Goal: Ask a question: Seek information or help from site administrators or community

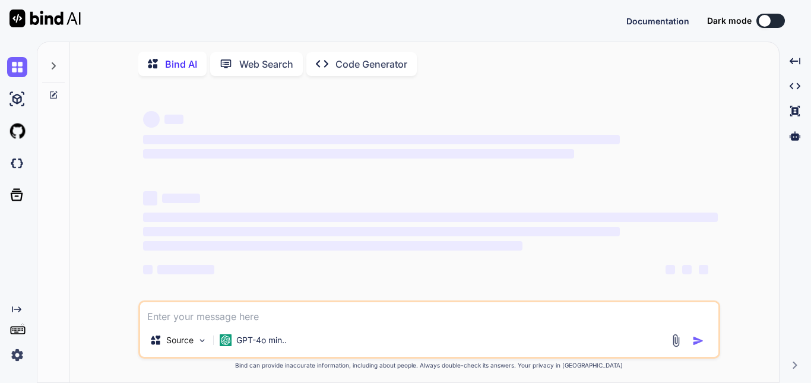
click at [183, 312] on textarea at bounding box center [429, 312] width 578 height 21
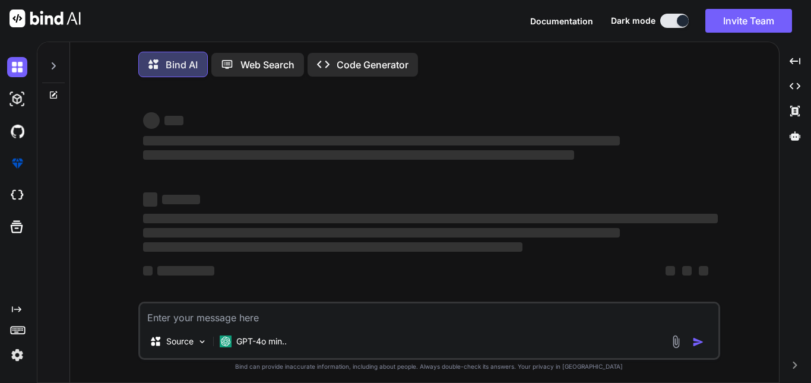
type textarea "x"
type textarea "C"
type textarea "x"
type textarea "Ca"
type textarea "x"
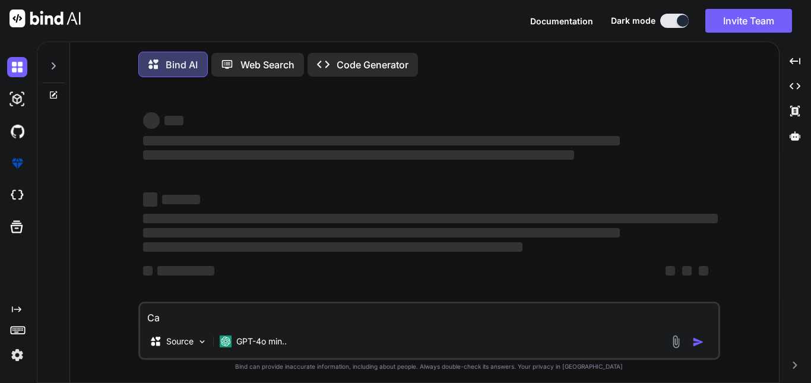
type textarea "Can"
type textarea "x"
type textarea "Can"
type textarea "x"
type textarea "Can y"
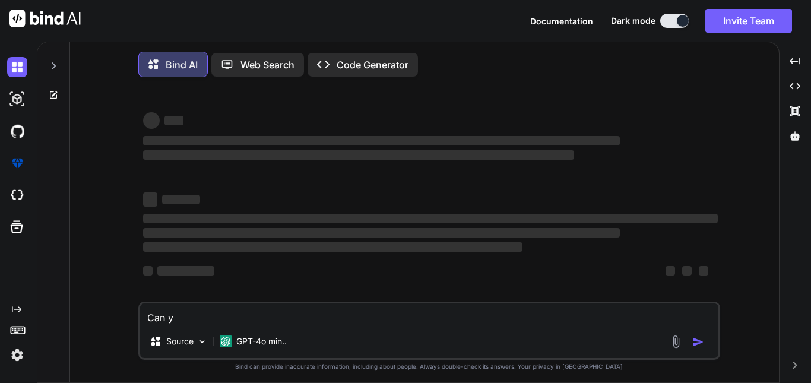
type textarea "x"
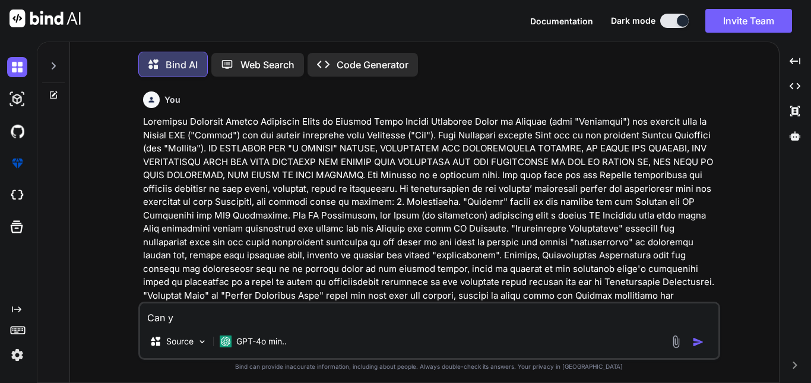
type textarea "Can yo"
type textarea "x"
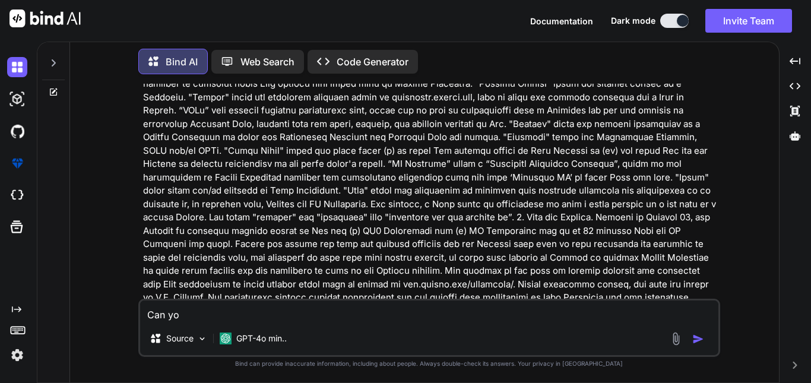
type textarea "Can you"
type textarea "x"
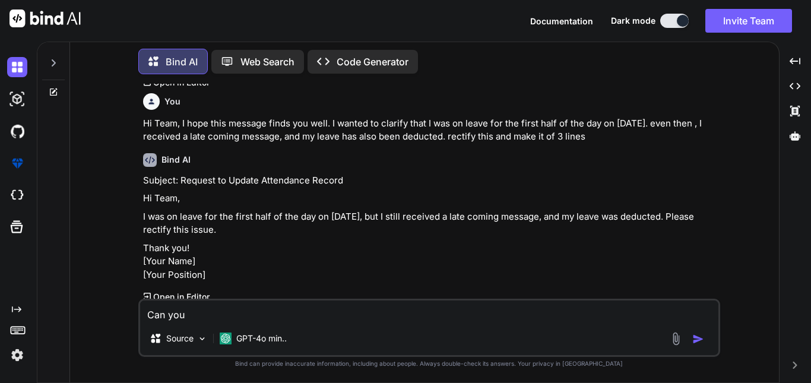
scroll to position [3881, 0]
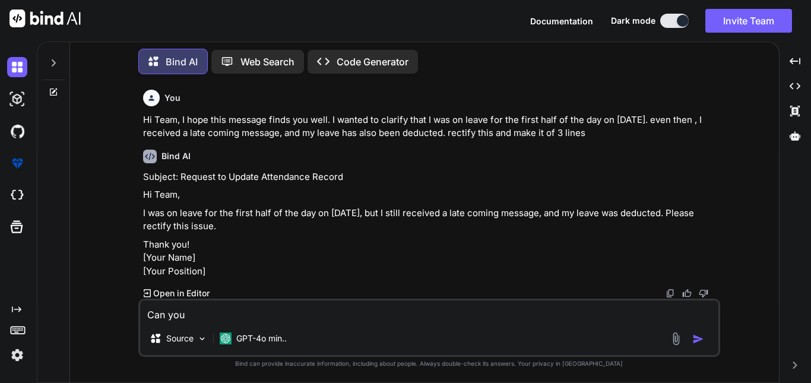
type textarea "Can you"
type textarea "x"
type textarea "Can you p"
type textarea "x"
type textarea "Can you pr"
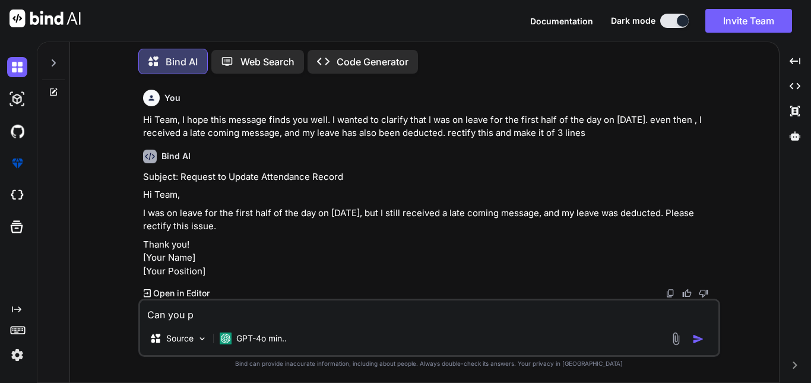
type textarea "x"
type textarea "Can you pro"
type textarea "x"
type textarea "Can you prov"
type textarea "x"
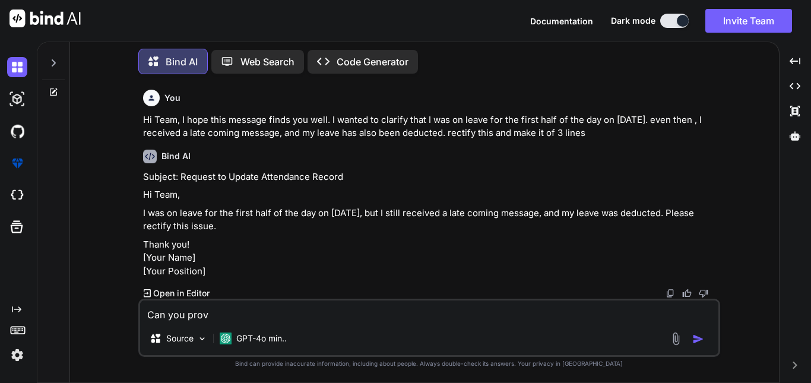
type textarea "Can you provi"
type textarea "x"
type textarea "Can you provid"
type textarea "x"
type textarea "Can you provide"
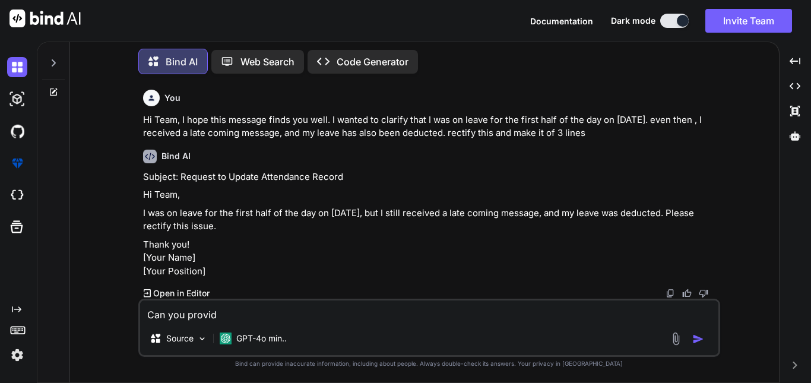
type textarea "x"
type textarea "Can you provide"
type textarea "x"
type textarea "Can you provide m"
type textarea "x"
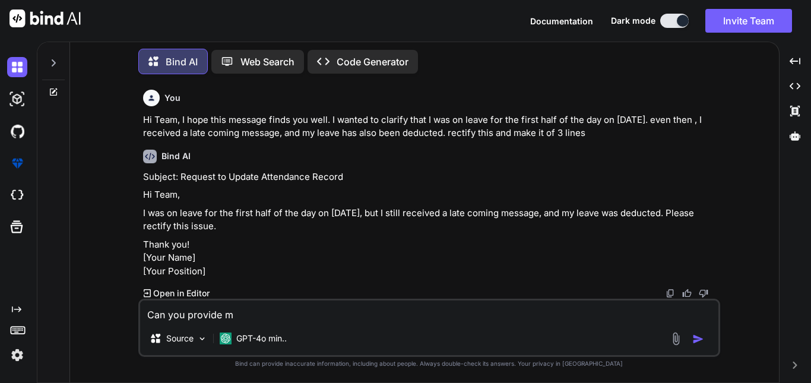
type textarea "Can you provide me"
type textarea "x"
type textarea "Can you provide me"
type textarea "x"
type textarea "Can you provide me e"
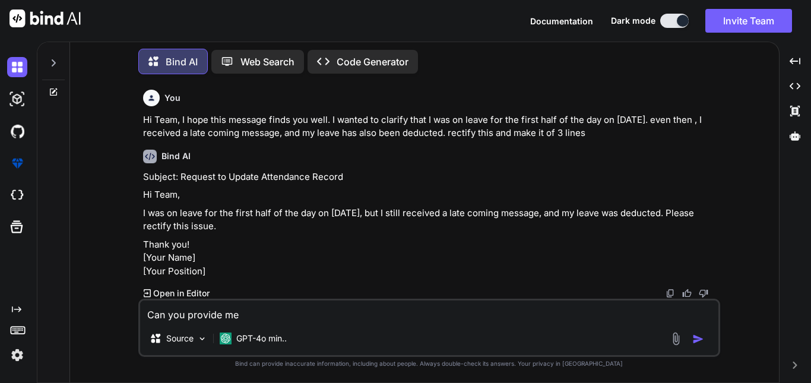
type textarea "x"
type textarea "Can you provide me e"
type textarea "x"
type textarea "Can you provide me e"
type textarea "x"
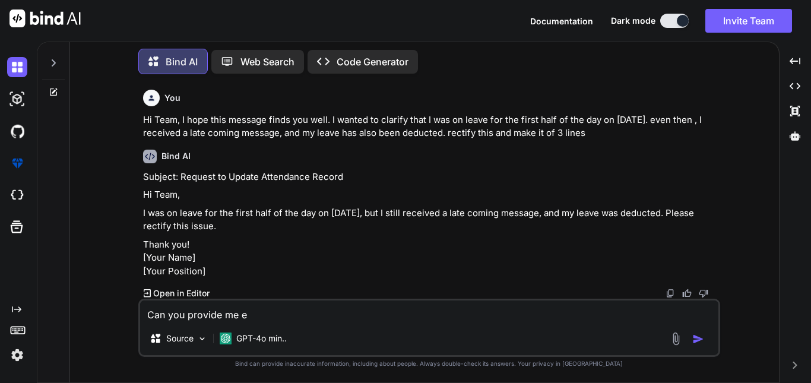
type textarea "Can you provide me"
type textarea "x"
type textarea "Can you provide me"
type textarea "x"
type textarea "Can you provide me a"
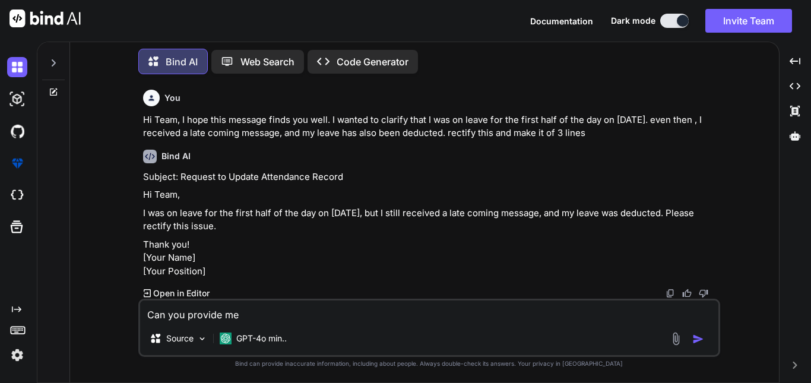
type textarea "x"
type textarea "Can you provide me"
type textarea "x"
type textarea "Can you provide me"
type textarea "x"
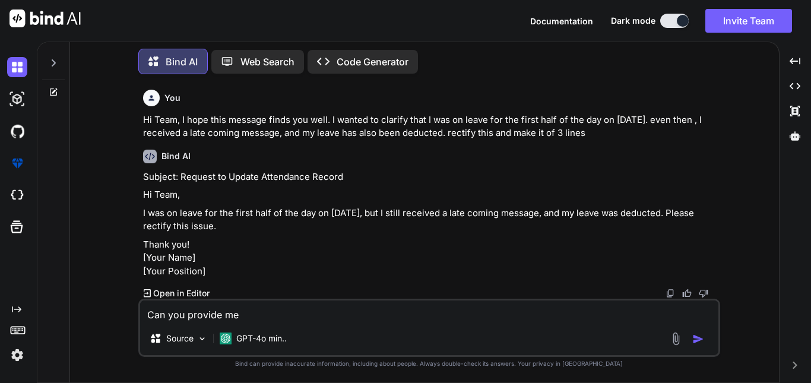
type textarea "Can you provide me a"
type textarea "x"
type textarea "Can you provide me a"
type textarea "x"
type textarea "Can you provide me a L"
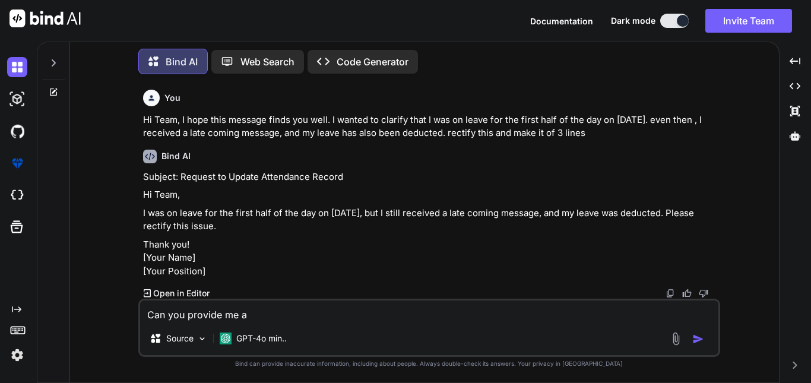
type textarea "x"
type textarea "Can you provide me a LI"
type textarea "x"
type textarea "Can you provide me a LIS"
type textarea "x"
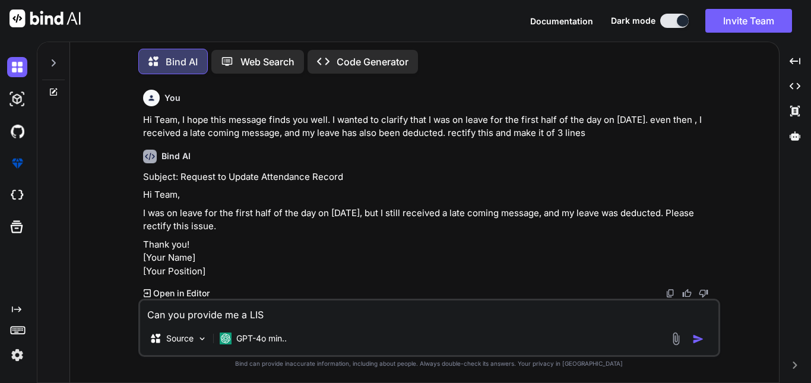
type textarea "Can you provide me a LIST"
type textarea "x"
type textarea "Can you provide me a LIST"
type textarea "x"
type textarea "Can you provide me a"
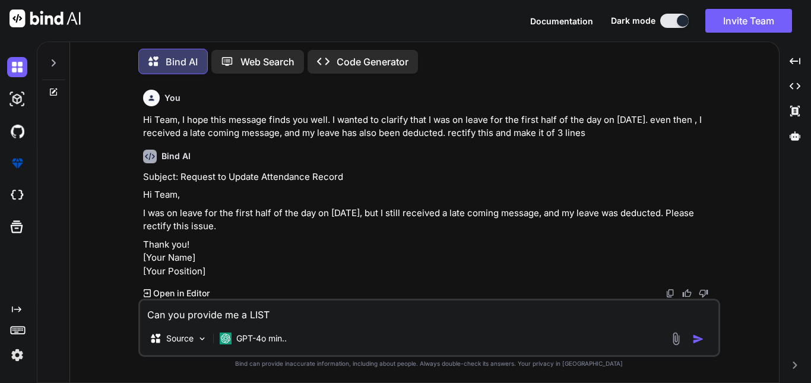
type textarea "x"
type textarea "Can you provide me a l"
type textarea "x"
type textarea "Can you provide me a li"
type textarea "x"
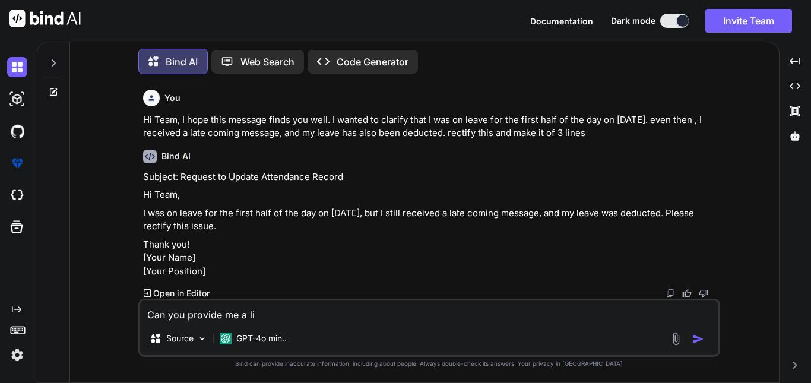
type textarea "Can you provide me a lis"
type textarea "x"
type textarea "Can you provide me a list"
type textarea "x"
type textarea "Can you provide me a list"
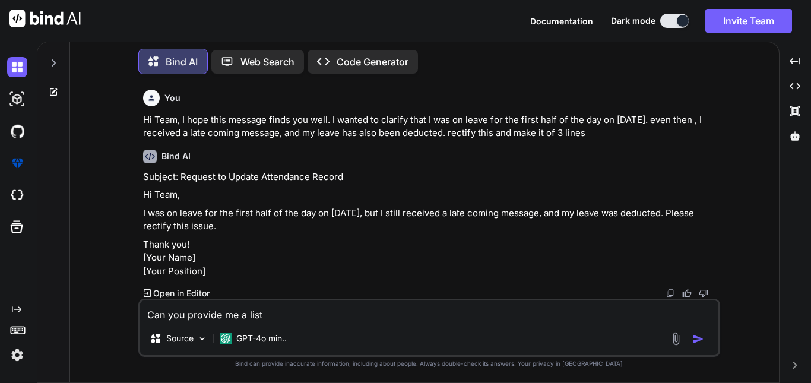
type textarea "x"
type textarea "Can you provide me a"
type textarea "x"
type textarea "Can you provide me"
type textarea "x"
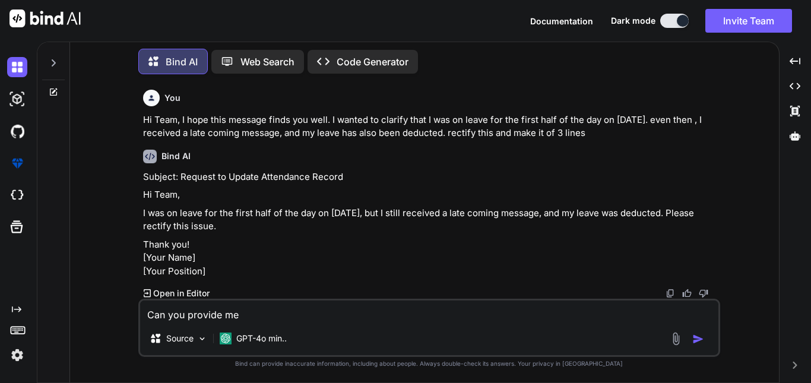
type textarea "Can you provide"
type textarea "x"
type textarea "Can you"
type textarea "x"
type textarea "Can"
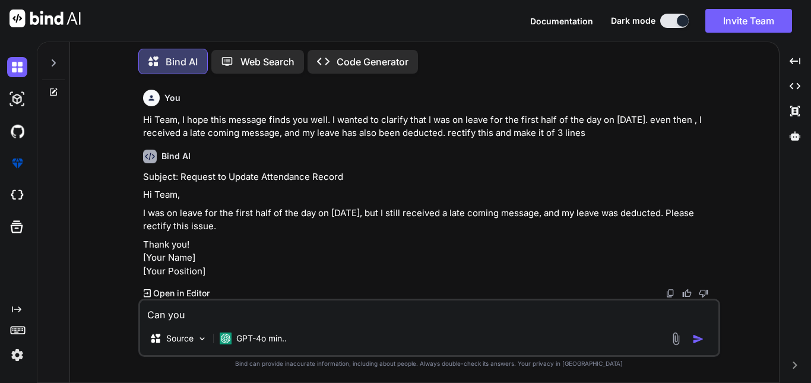
type textarea "x"
type textarea "h"
type textarea "x"
type textarea "hi"
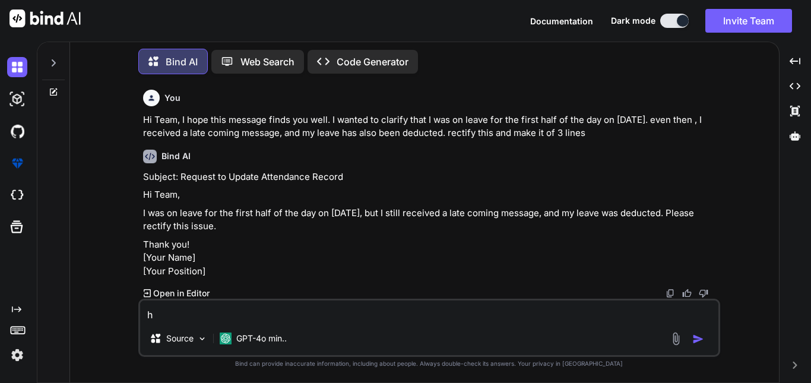
type textarea "x"
type textarea "hii"
type textarea "x"
type textarea "hii"
type textarea "x"
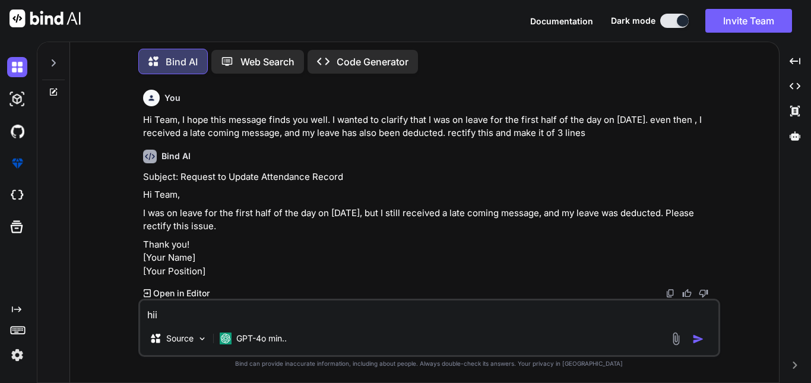
type textarea "hii m"
type textarea "x"
type textarea "hii ma"
type textarea "x"
type textarea "hii man"
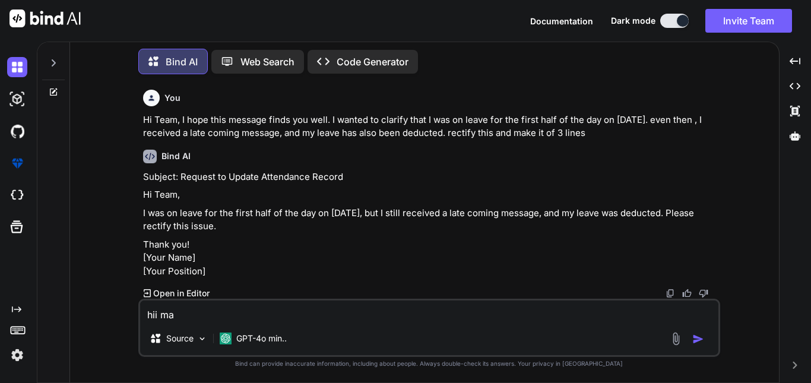
type textarea "x"
type textarea "hii ma"
type textarea "x"
type textarea "hii mam"
type textarea "x"
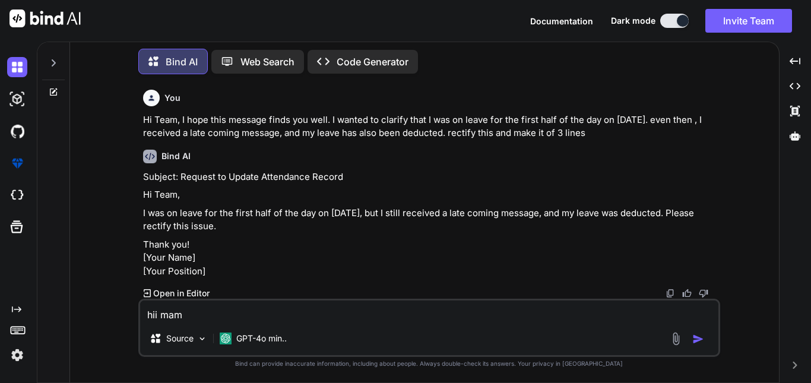
type textarea "hii mam"
type textarea "x"
type textarea "hii mam i"
type textarea "x"
type textarea "hii mam i"
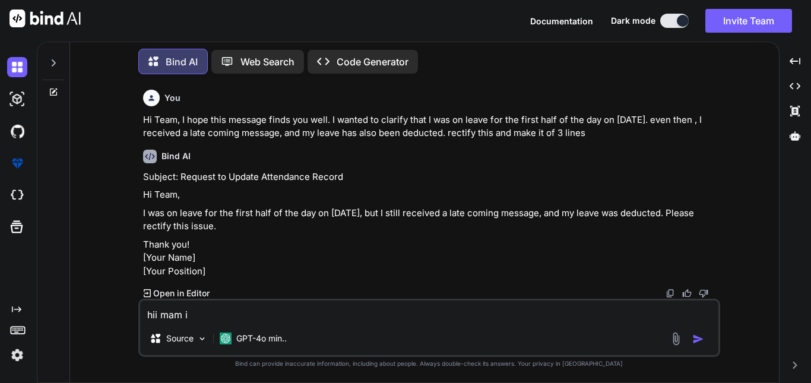
type textarea "x"
type textarea "hii mam i a"
type textarea "x"
type textarea "hii mam i am"
type textarea "x"
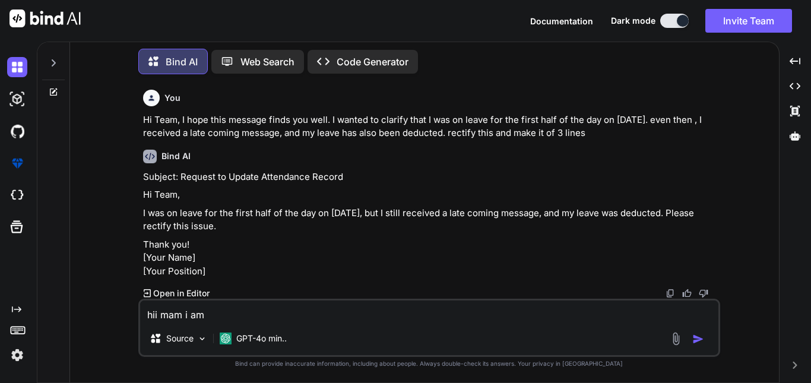
type textarea "hii mam i am"
type textarea "x"
type textarea "hii mam i am m"
type textarea "x"
type textarea "hii mam i am mi"
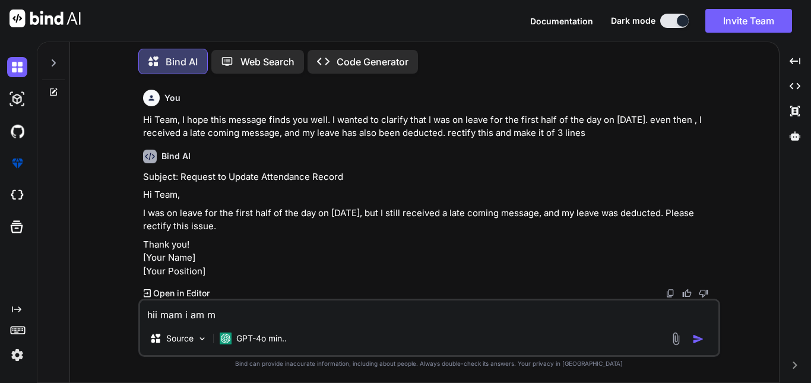
type textarea "x"
type textarea "hii mam i am mil"
type textarea "x"
type textarea "hii mam i am mila"
type textarea "x"
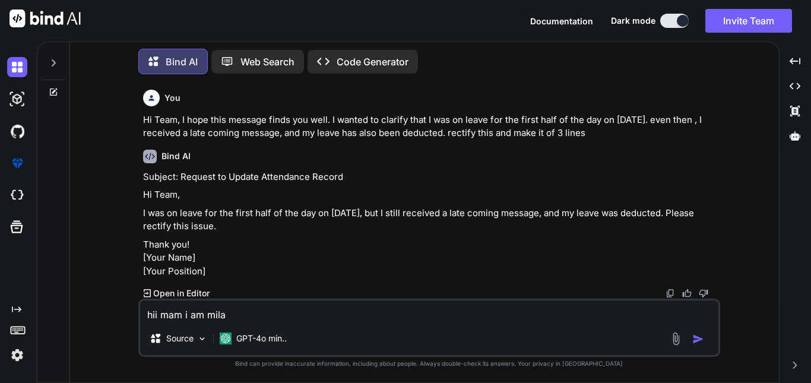
type textarea "hii mam i am [GEOGRAPHIC_DATA]"
type textarea "x"
type textarea "hii mam i am [GEOGRAPHIC_DATA]"
type textarea "x"
type textarea "hii mam i am [GEOGRAPHIC_DATA]"
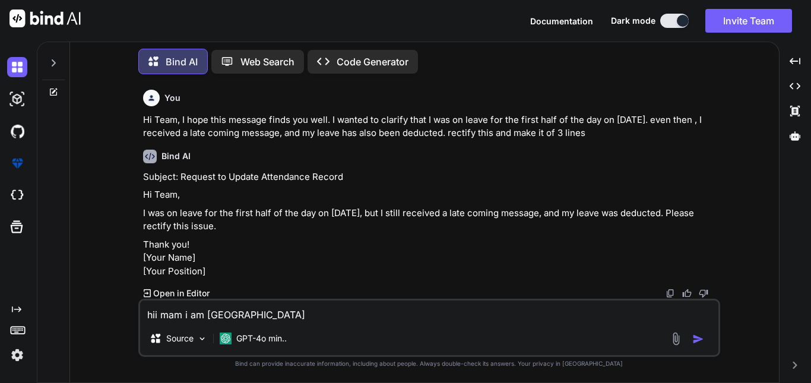
type textarea "x"
type textarea "hii mam i am milan a"
type textarea "x"
type textarea "hii mam i am milan a"
type textarea "x"
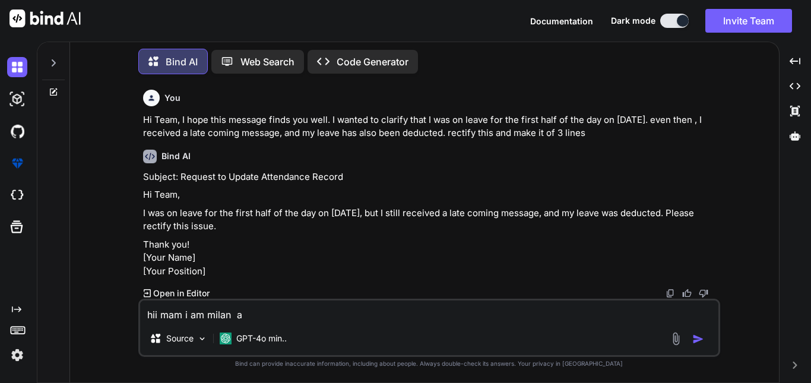
type textarea "hii mam i am milan a s"
type textarea "x"
type textarea "hii mam i am milan a st"
type textarea "x"
type textarea "hii mam i am milan a stu"
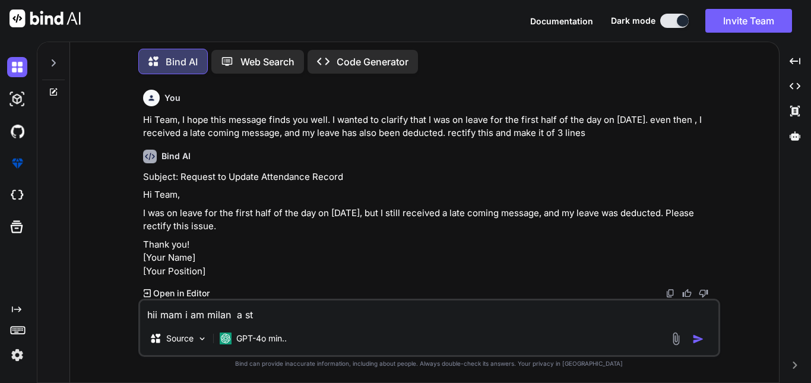
type textarea "x"
type textarea "hii mam i am milan a stud"
type textarea "x"
type textarea "hii mam i am milan a stude"
type textarea "x"
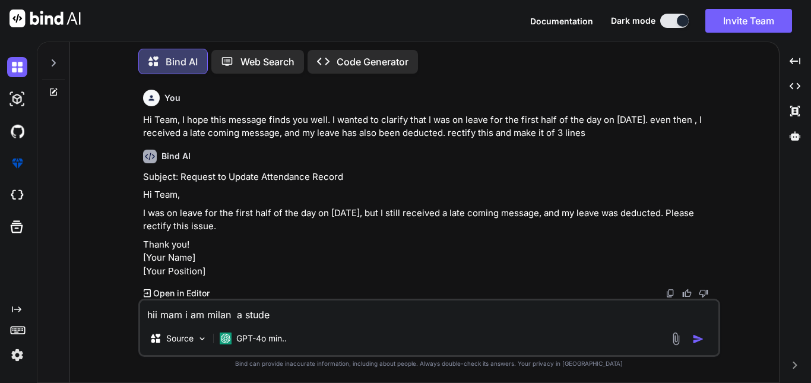
type textarea "hii mam i am milan a studen"
type textarea "x"
type textarea "hii mam i am milan a student"
type textarea "x"
type textarea "hii mam i am milan a student"
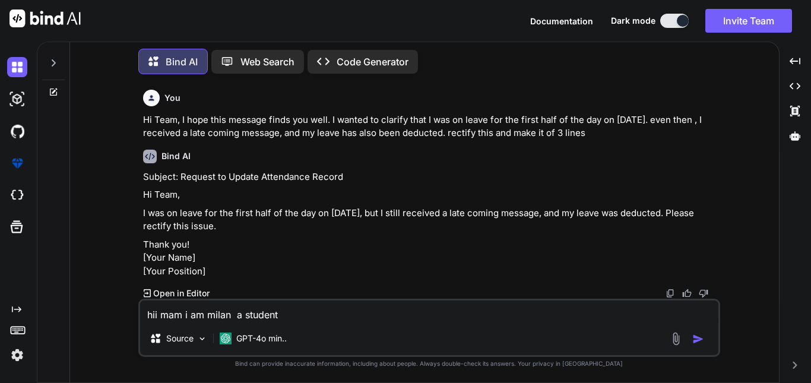
type textarea "x"
type textarea "hii mam i am milan a student o"
type textarea "x"
type textarea "hii mam i am milan a student of"
type textarea "x"
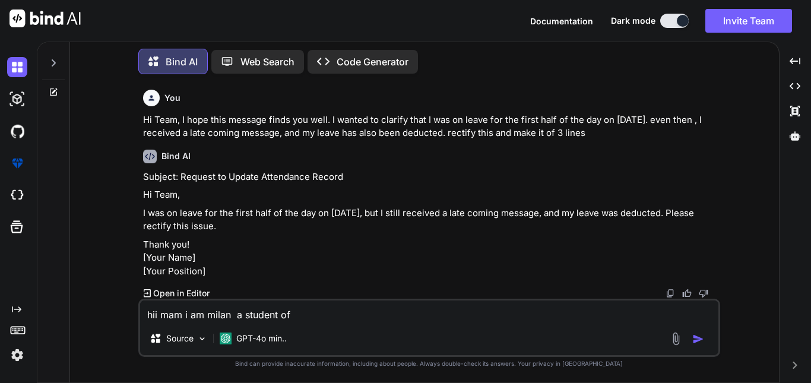
type textarea "hii mam i am milan a student of"
type textarea "x"
type textarea "hii mam i am milan a student of y"
type textarea "x"
type textarea "hii mam i am milan a student of yo"
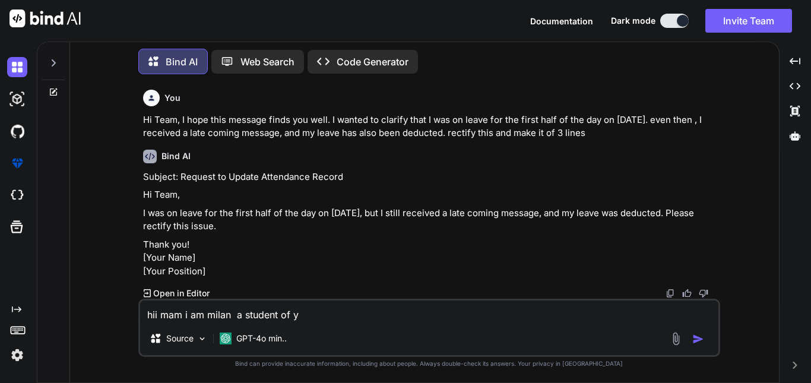
type textarea "x"
type textarea "hii mam i am milan a student of you"
type textarea "x"
type textarea "hii mam i am [GEOGRAPHIC_DATA] a student of your"
type textarea "x"
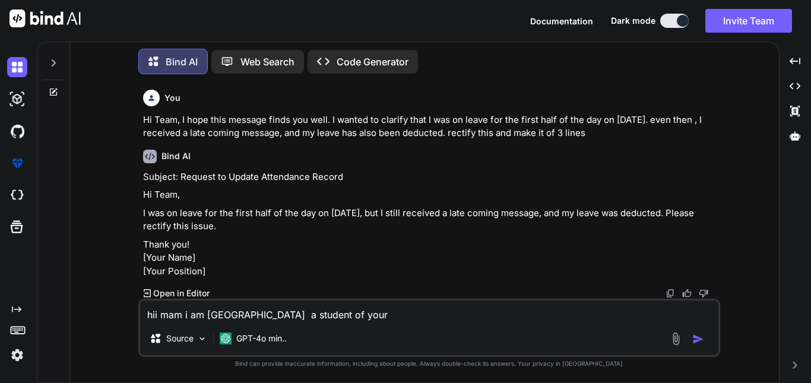
type textarea "hii mam i am milan a student of yours"
type textarea "x"
type textarea "hii mam i am milan a student of yours"
type textarea "x"
type textarea "hii mam i am milan a student of yours i"
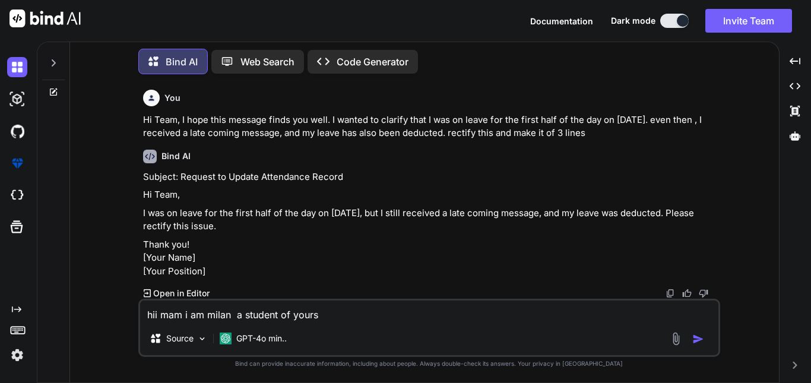
type textarea "x"
type textarea "hii mam i am milan a student of yours in"
type textarea "x"
type textarea "hii mam i am milan a student of yours in"
type textarea "x"
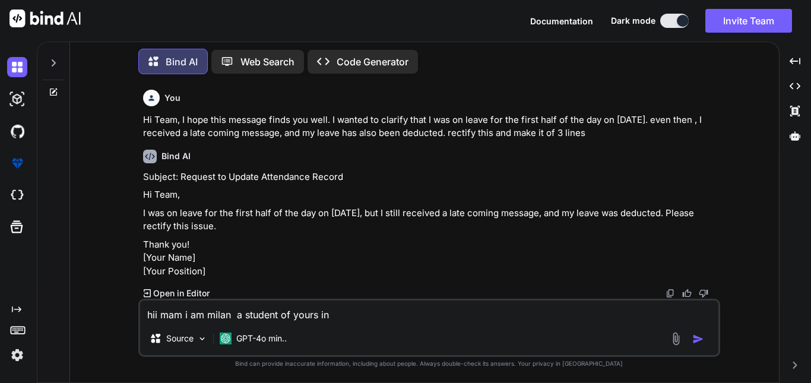
type textarea "hii mam i am milan a student of yours in p"
type textarea "x"
type textarea "hii mam i am milan a student of yours in [GEOGRAPHIC_DATA]"
type textarea "x"
type textarea "hii mam i am milan a student of yours in pas"
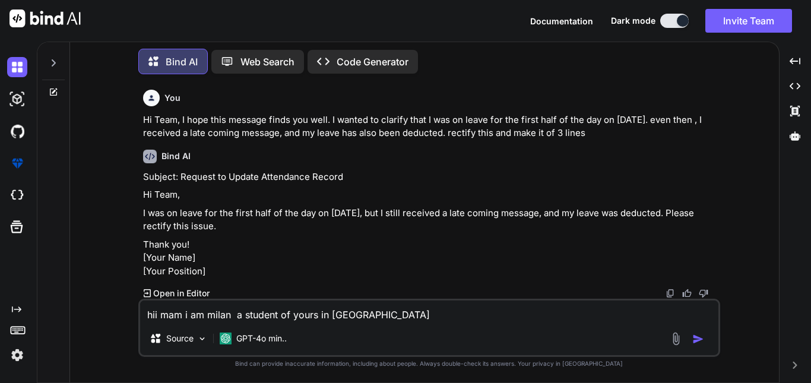
type textarea "x"
type textarea "hii mam i am milan a student of yours in past"
type textarea "x"
type textarea "hii mam i am milan a student of yours in past"
type textarea "x"
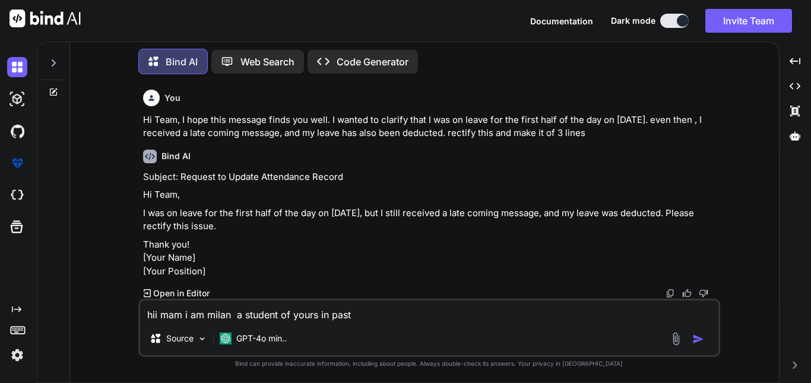
type textarea "hii mam i am milan a student of yours in past a"
type textarea "x"
type textarea "hii mam i am milan a student of yours in past at"
type textarea "x"
type textarea "hii mam i am milan a student of yours in past at"
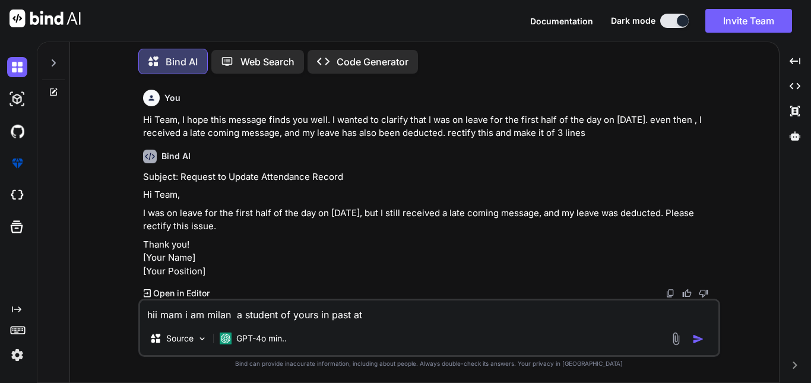
type textarea "x"
type textarea "hii mam i am [GEOGRAPHIC_DATA] a student of yours in past at i"
type textarea "x"
type textarea "hii mam i am milan a student of yours in past at im"
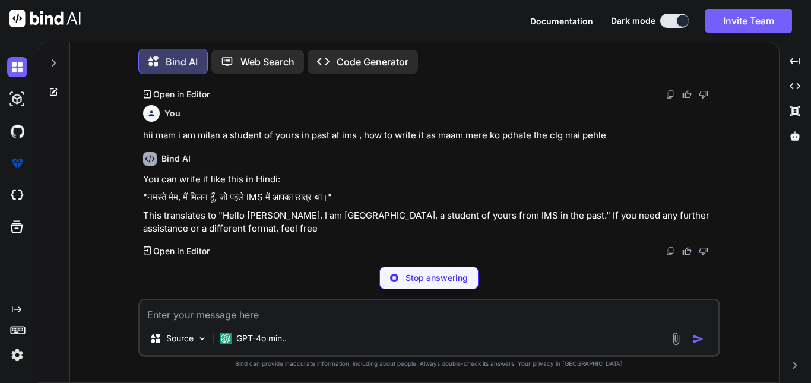
scroll to position [4064, 0]
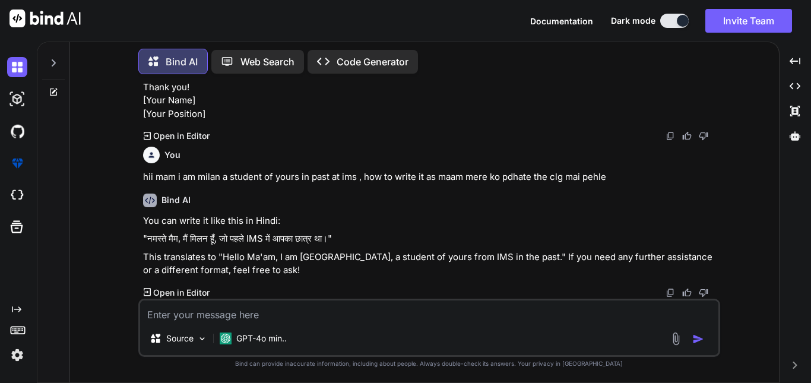
click at [201, 309] on textarea at bounding box center [429, 310] width 578 height 21
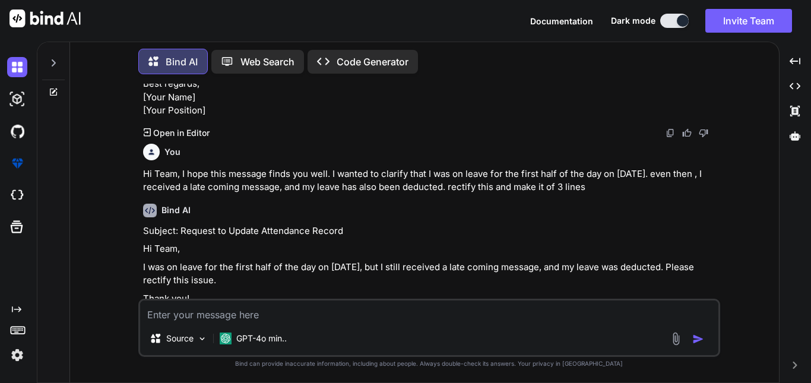
scroll to position [3827, 0]
